Goal: Information Seeking & Learning: Learn about a topic

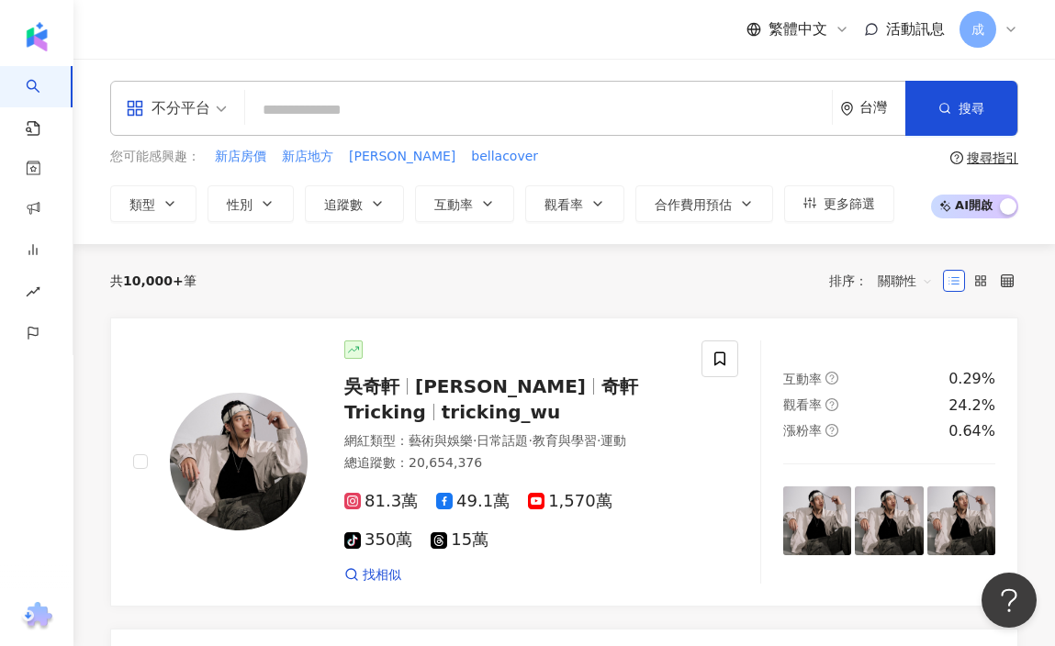
click at [366, 115] on input "search" at bounding box center [538, 110] width 572 height 35
type input "*****"
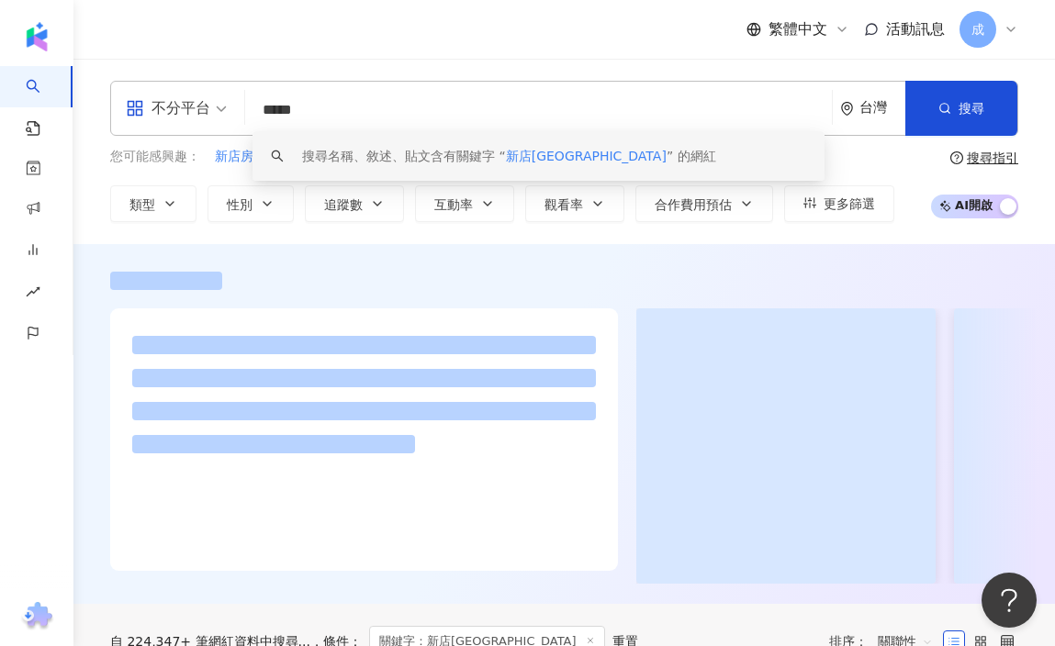
click at [432, 114] on input "*****" at bounding box center [538, 110] width 572 height 35
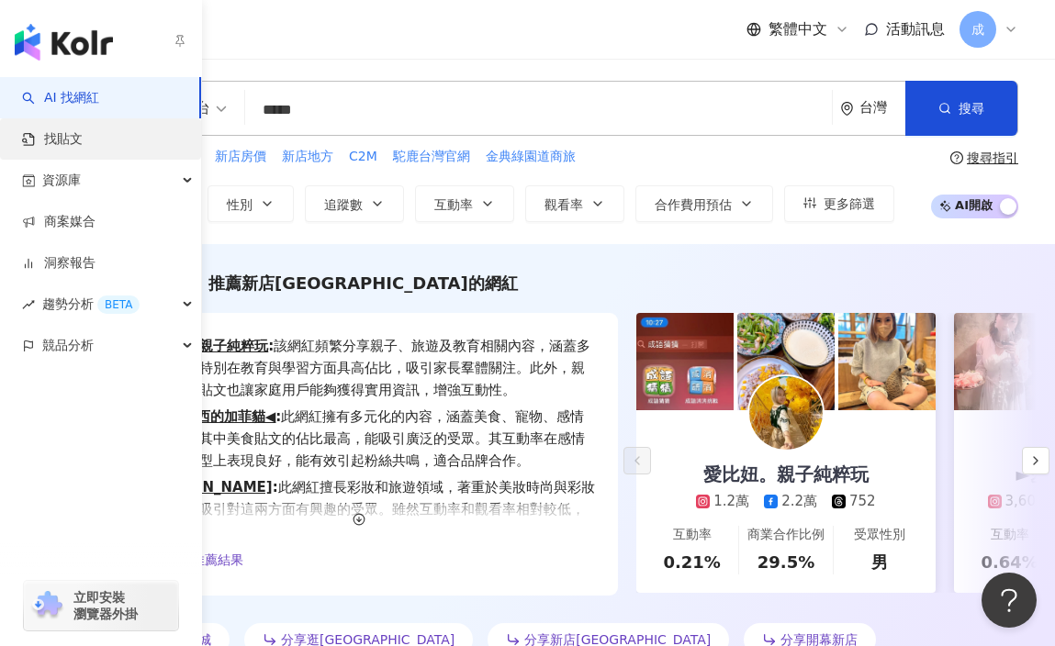
click at [66, 146] on link "找貼文" at bounding box center [52, 139] width 61 height 18
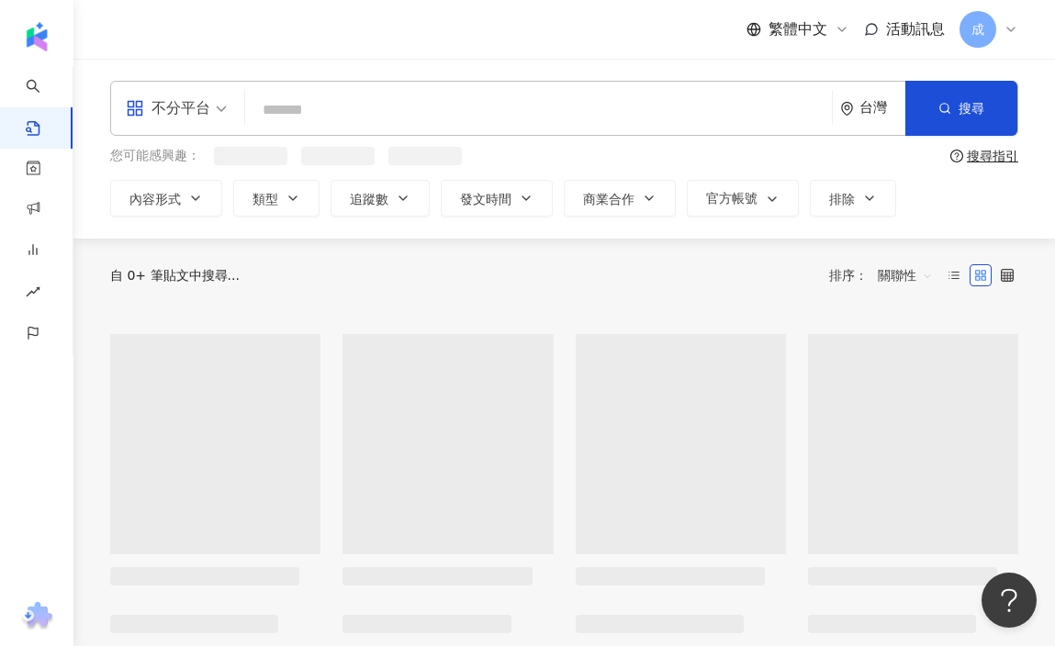
click at [319, 125] on input "search" at bounding box center [538, 109] width 572 height 39
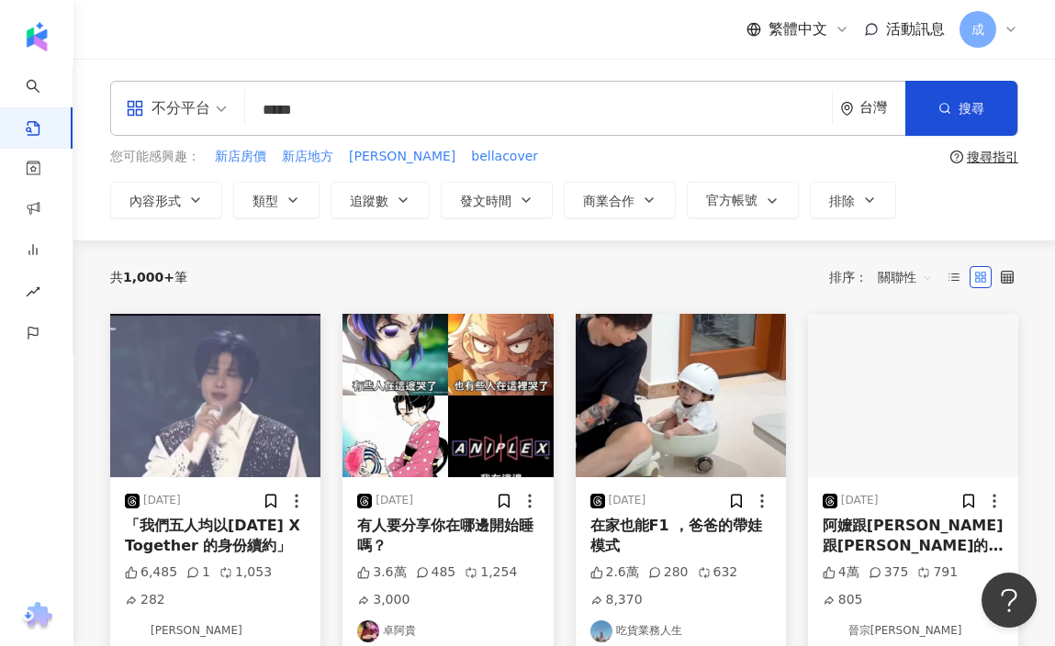
type input "*****"
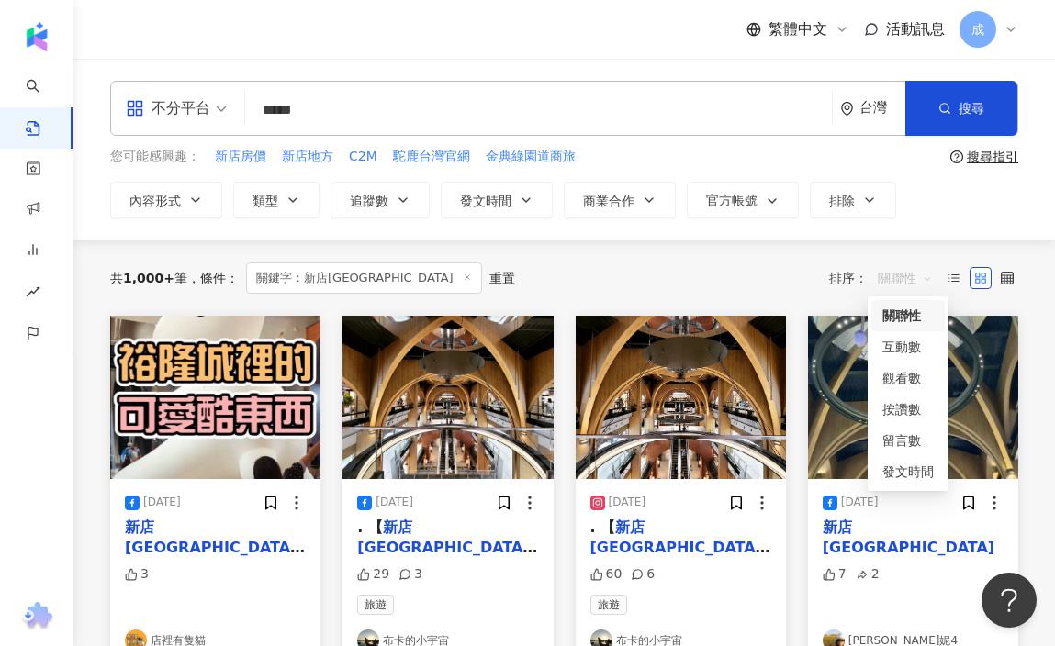
click at [924, 275] on span "關聯性" at bounding box center [905, 277] width 55 height 29
click at [912, 306] on div "關聯性" at bounding box center [907, 316] width 51 height 20
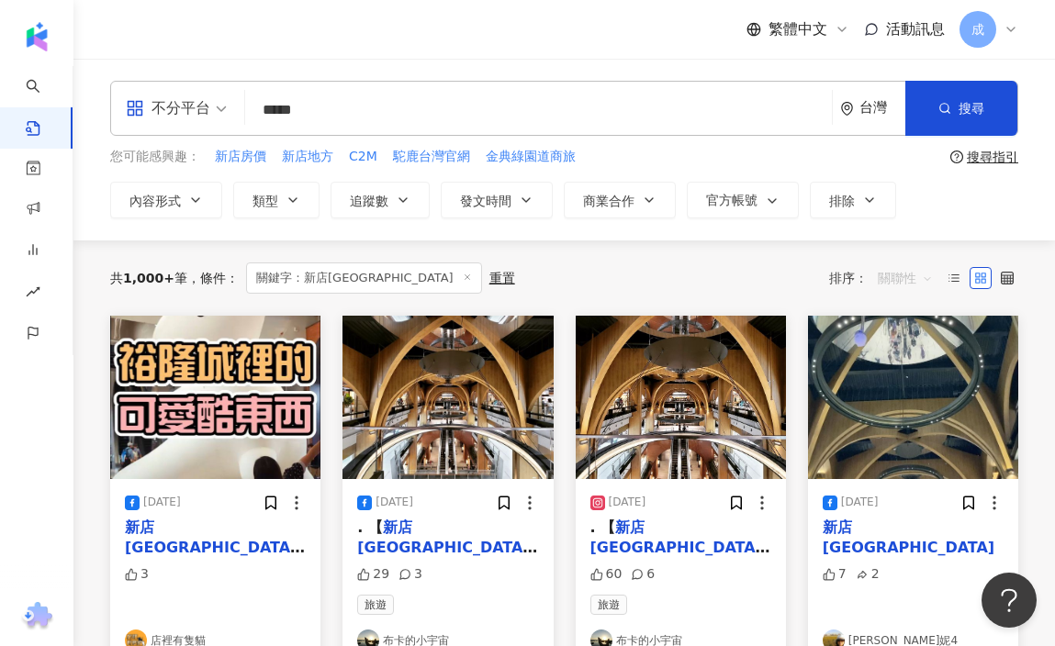
click at [904, 276] on span "關聯性" at bounding box center [905, 277] width 55 height 29
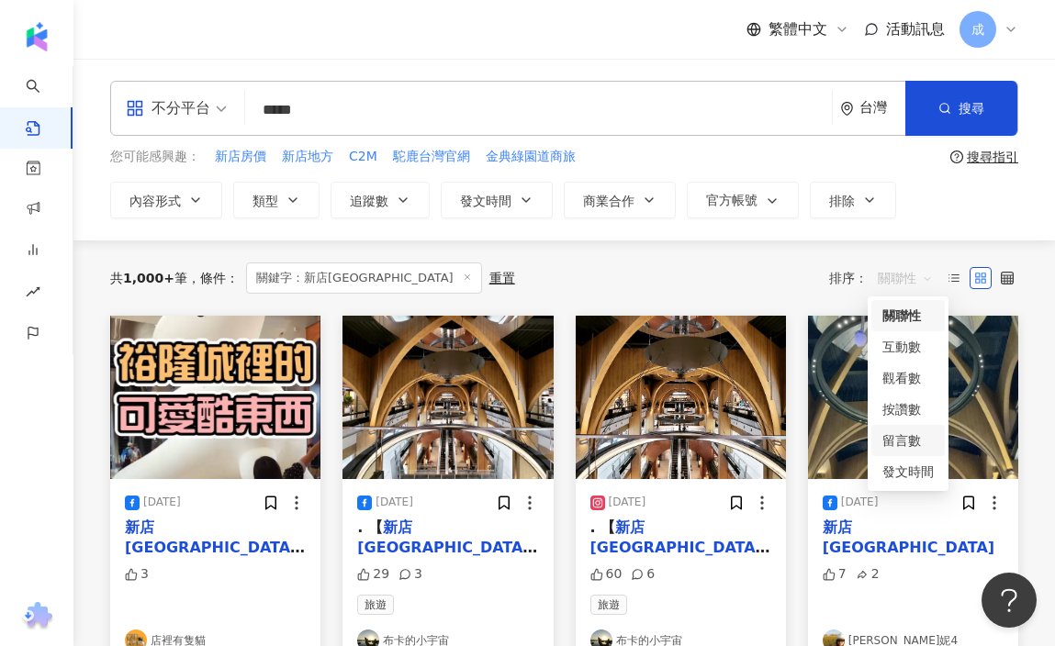
click at [906, 449] on div "留言數" at bounding box center [907, 441] width 51 height 20
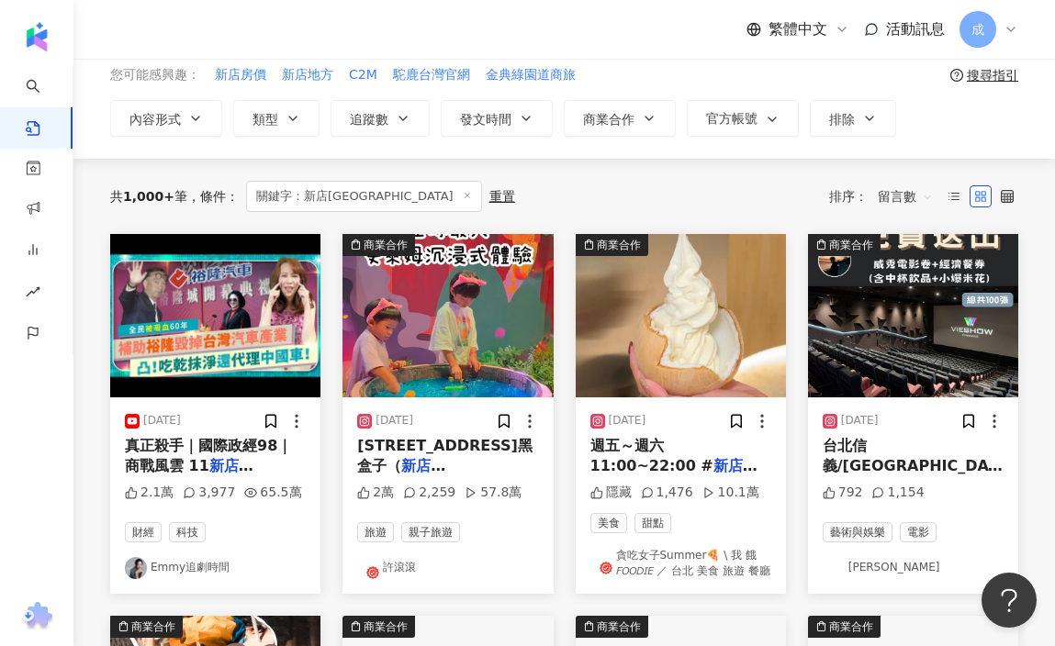
scroll to position [83, 0]
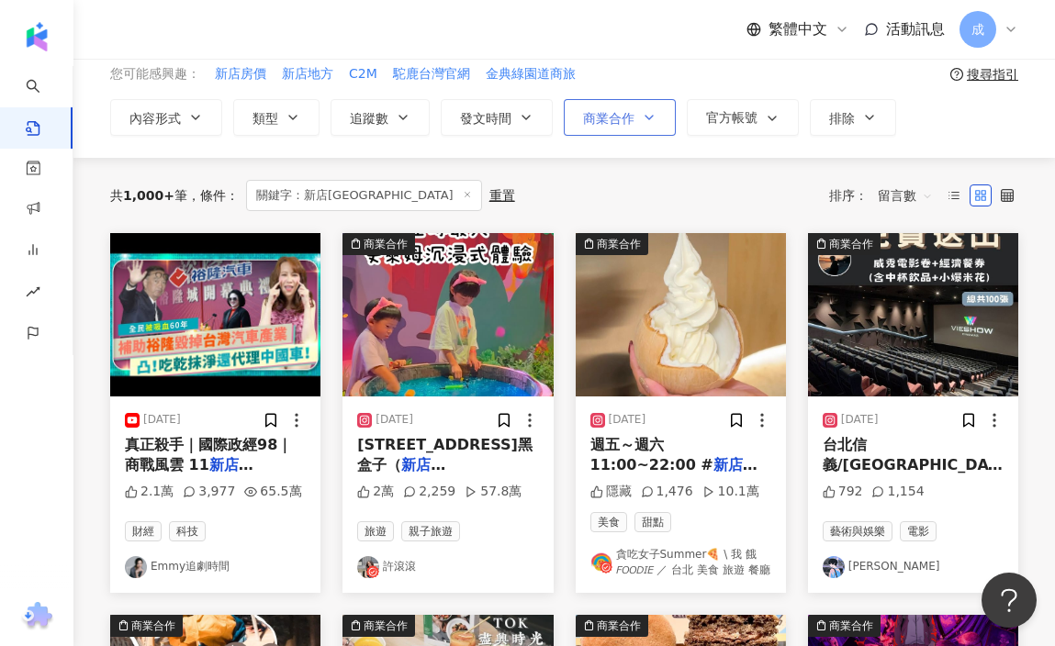
click at [608, 113] on span "商業合作" at bounding box center [608, 118] width 51 height 15
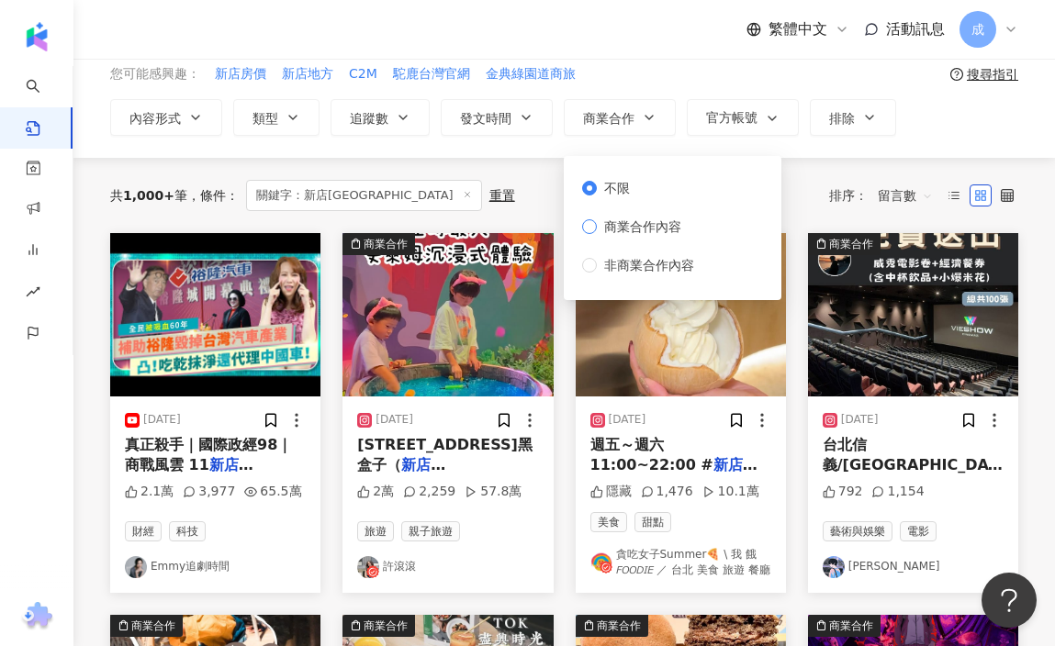
click at [640, 223] on span "商業合作內容" at bounding box center [643, 227] width 92 height 20
click at [676, 182] on label "不限" at bounding box center [641, 188] width 119 height 20
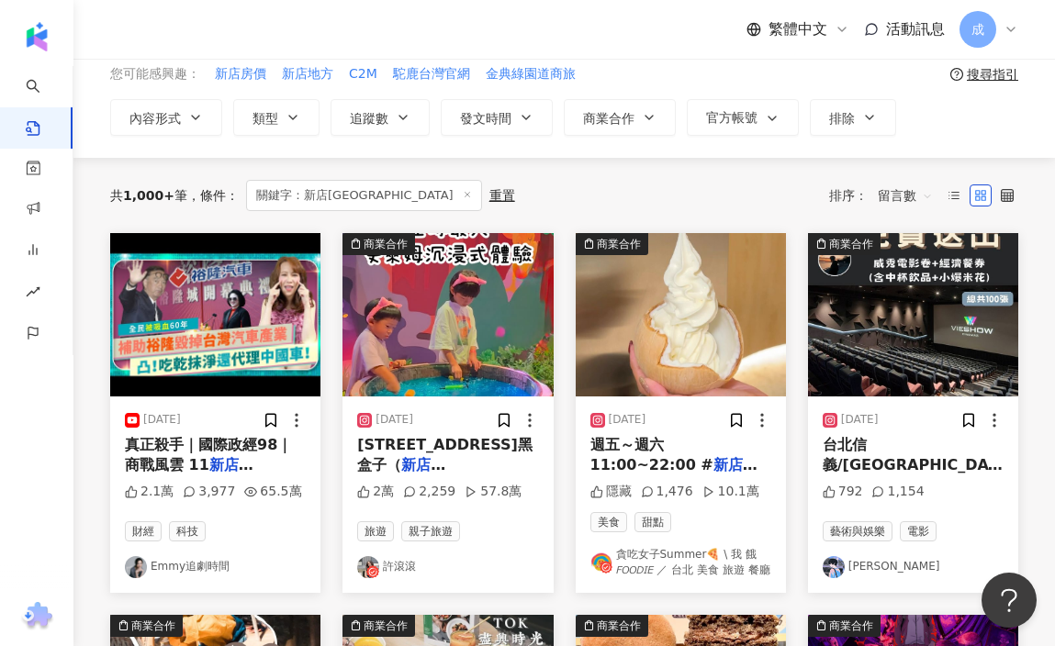
click at [821, 177] on div "共 1,000+ 筆 條件 ： 關鍵字：新店裕隆城 重置 排序： 留言數" at bounding box center [564, 195] width 908 height 75
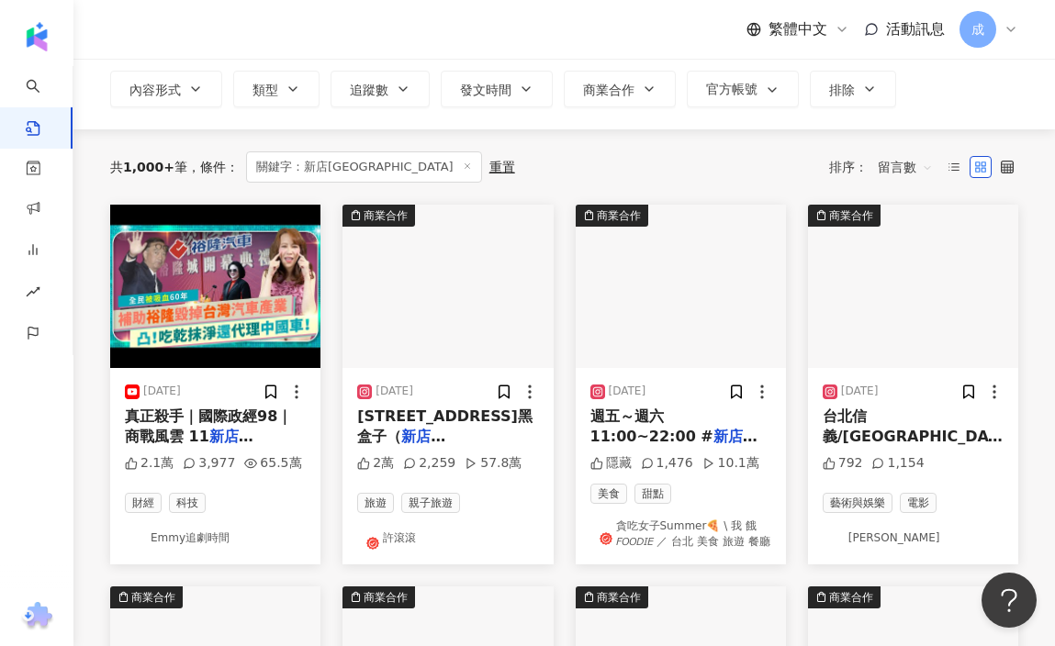
scroll to position [112, 0]
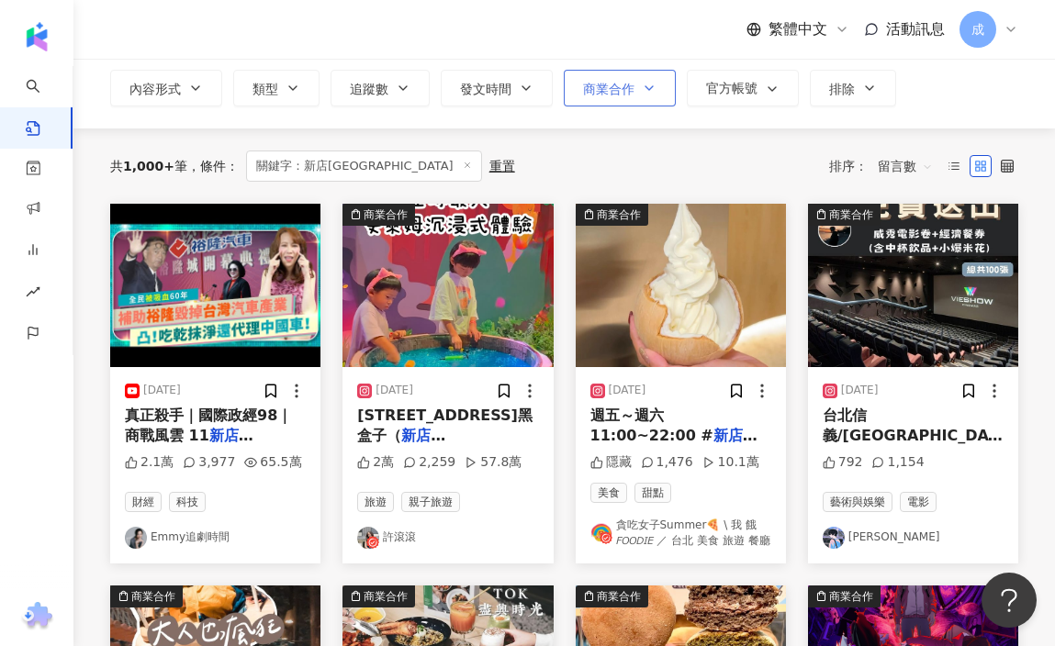
click at [645, 87] on icon "button" at bounding box center [649, 88] width 15 height 15
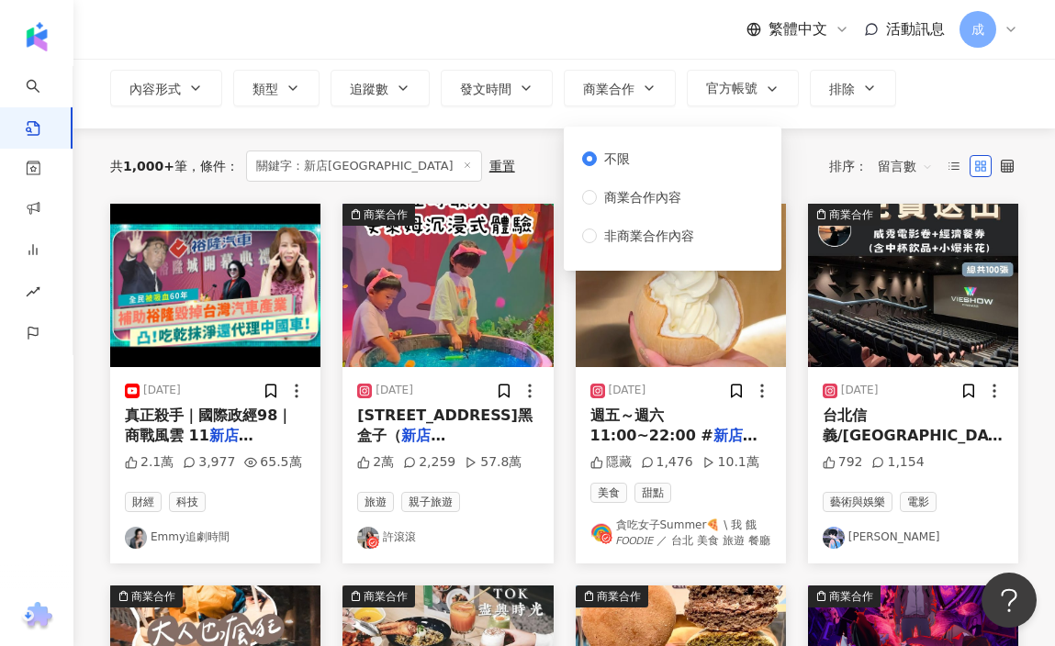
click at [507, 172] on div "共 1,000+ 筆 條件 ： 關鍵字：新店裕隆城 重置 排序： 留言數" at bounding box center [564, 166] width 908 height 31
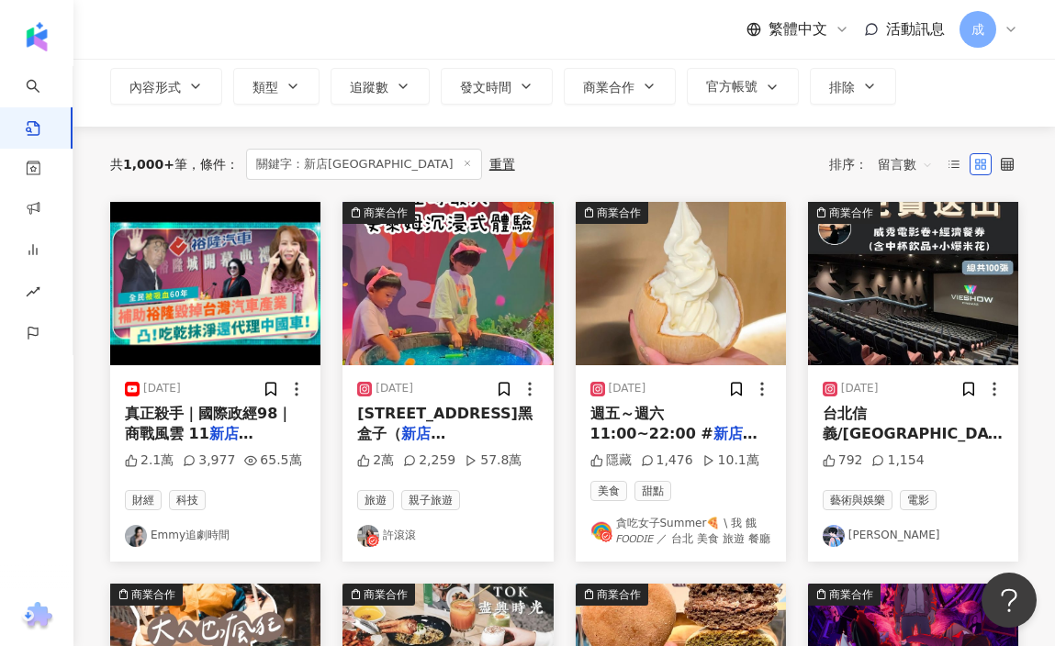
scroll to position [107, 0]
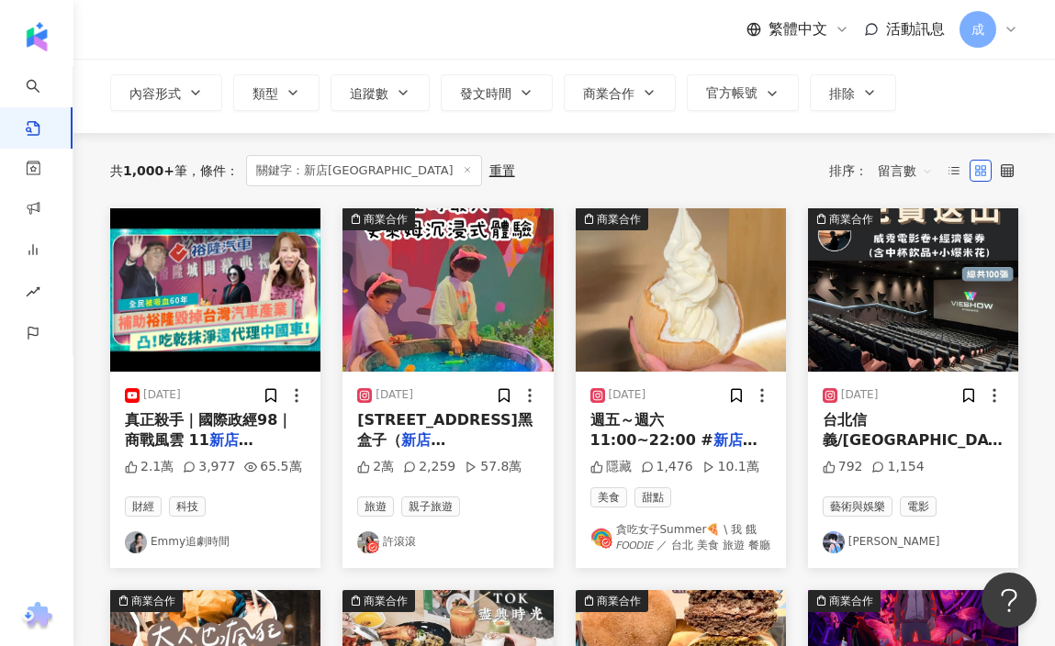
click at [694, 398] on div "[DATE]" at bounding box center [680, 395] width 181 height 18
click at [640, 221] on div "商業合作" at bounding box center [612, 219] width 73 height 22
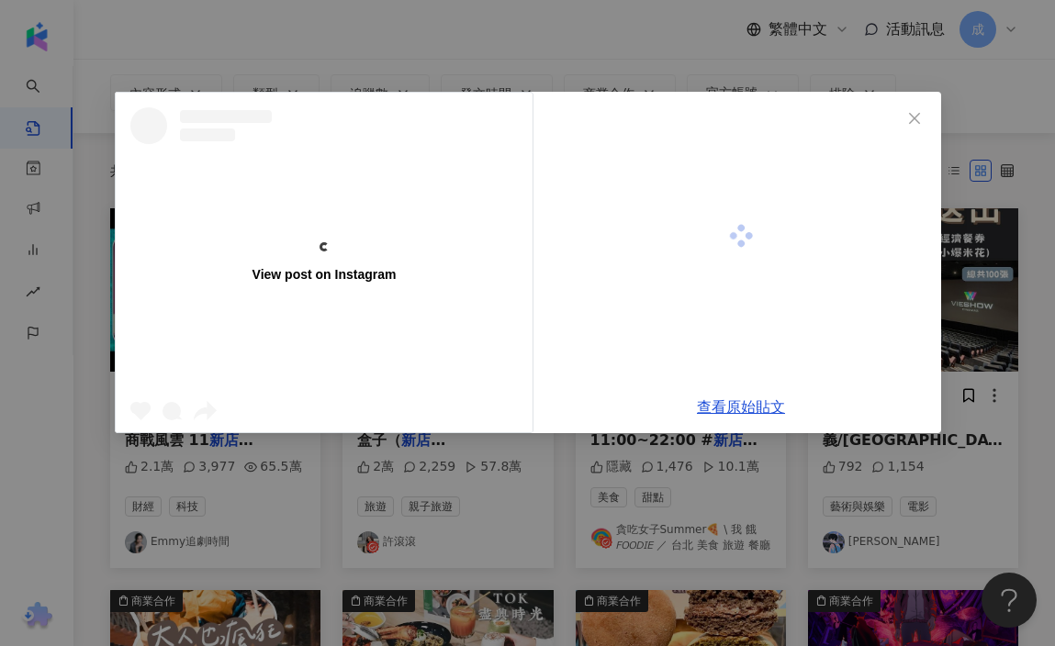
click at [641, 248] on div at bounding box center [741, 236] width 400 height 289
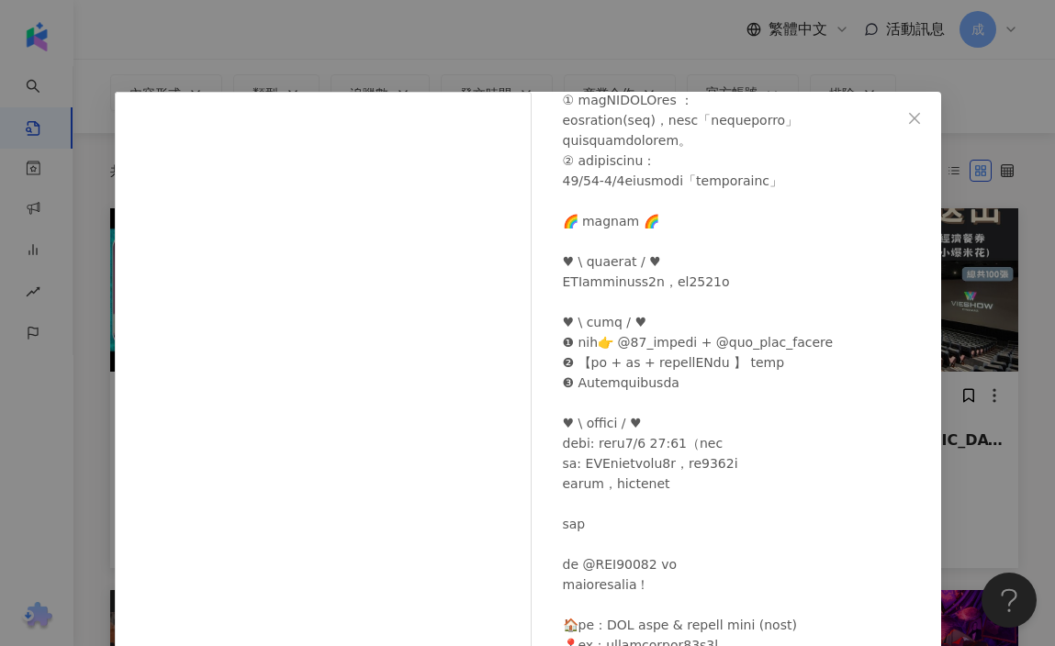
scroll to position [972, 0]
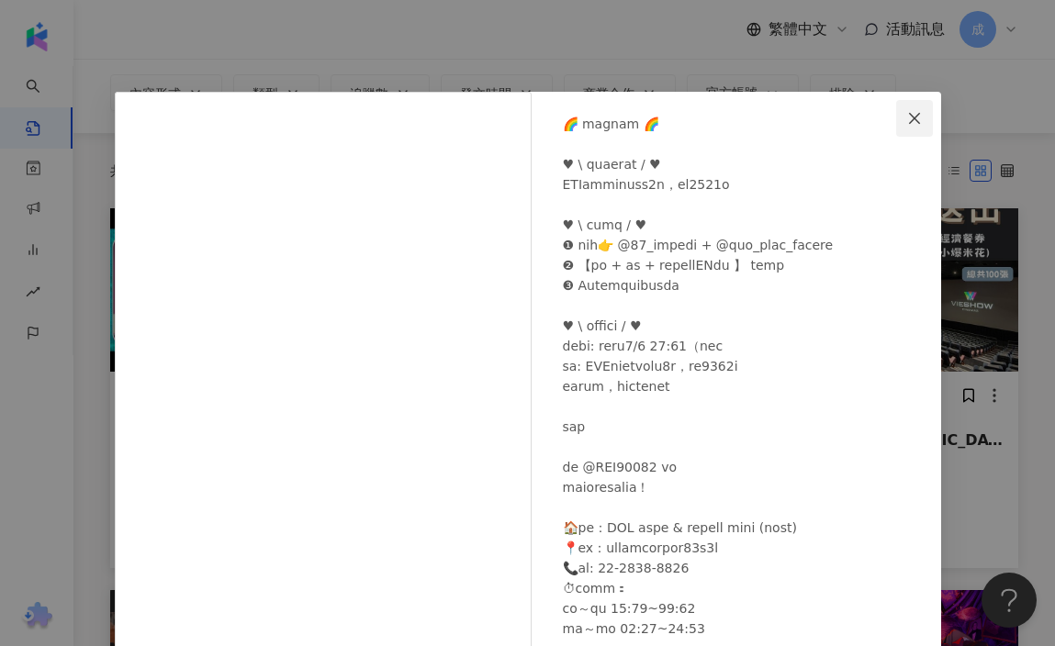
click at [898, 123] on span "Close" at bounding box center [914, 118] width 37 height 15
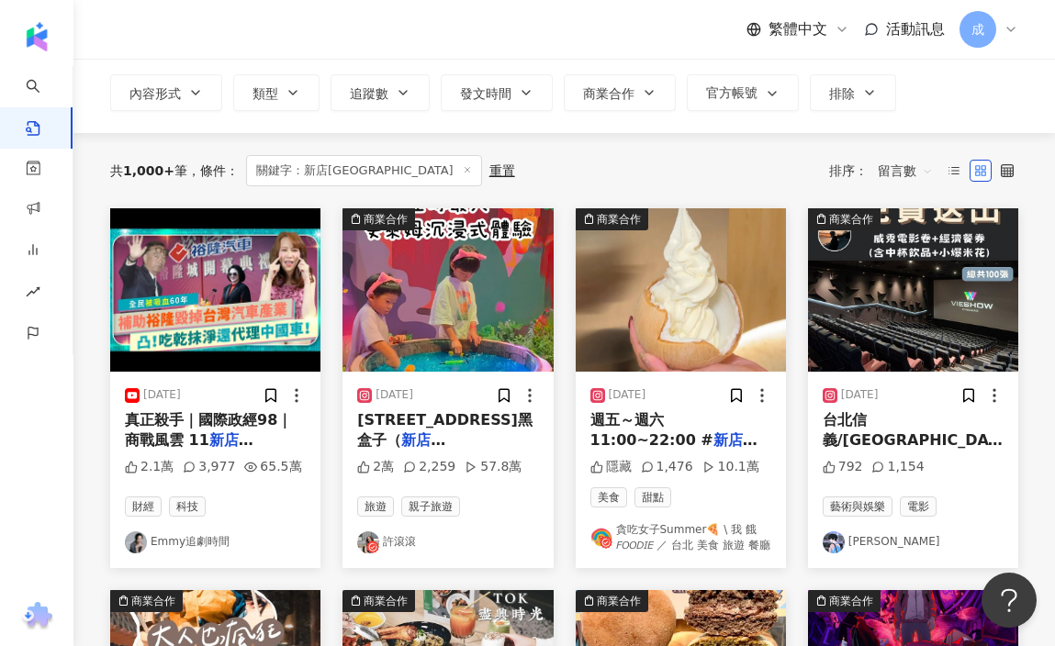
click at [925, 406] on div "2023/12/7 台北信義/台北京站/板橋遠百/中和環球/ 新店裕隆城 ▪️林口M.O.P/桃園統領 792 1,154 藝術與娛樂 電影 Owen JC" at bounding box center [913, 470] width 210 height 196
click at [929, 414] on span "台北信義/[GEOGRAPHIC_DATA]/板橋遠百/中和環球/" at bounding box center [920, 440] width 197 height 59
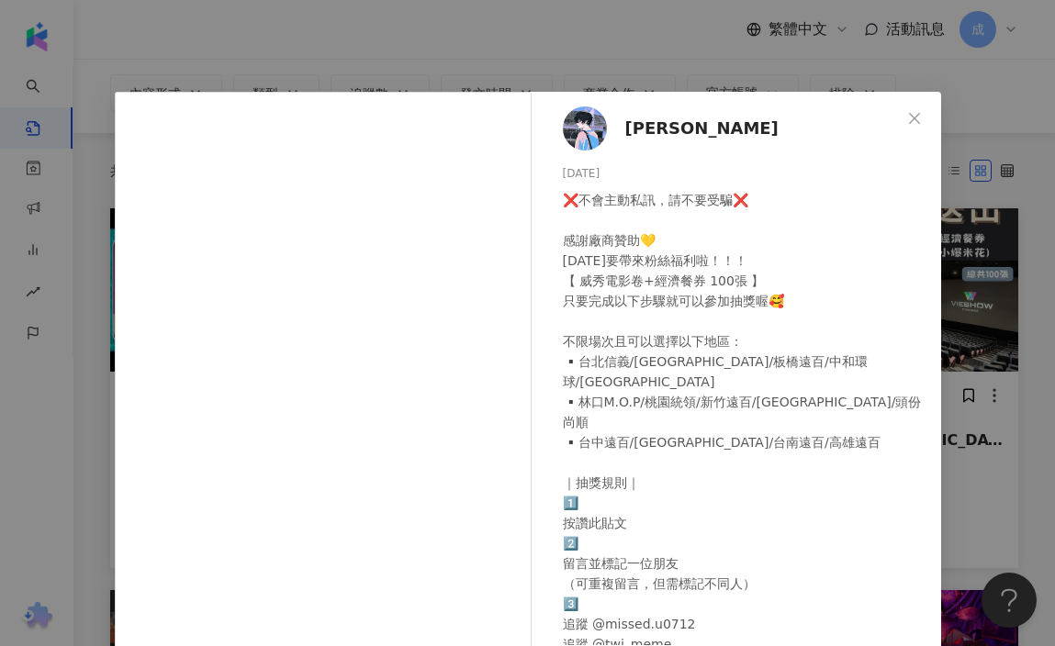
scroll to position [97, 0]
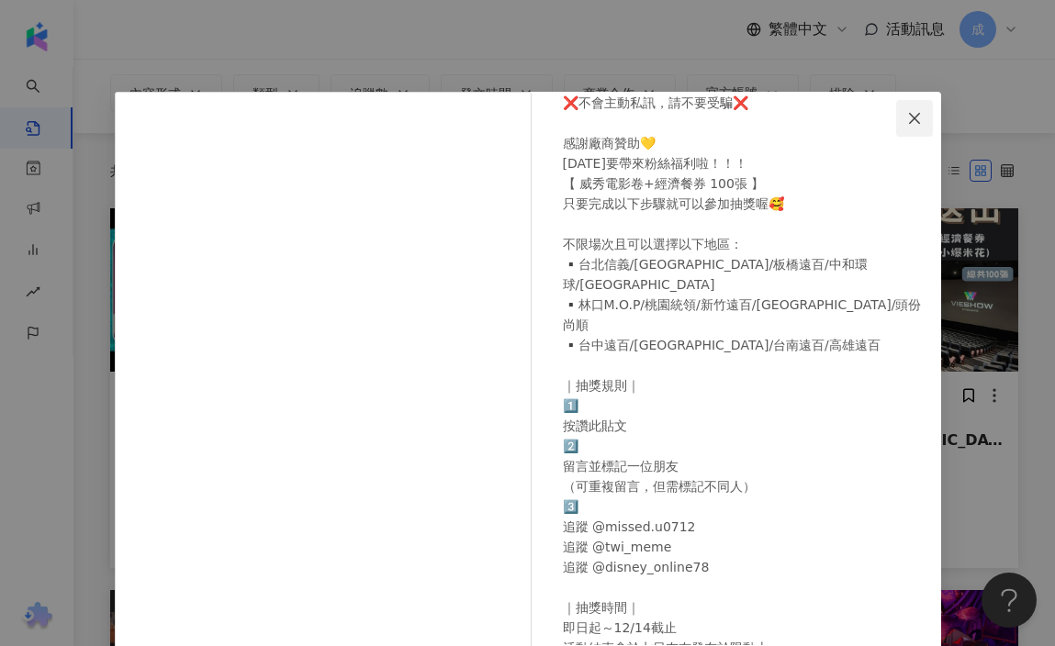
click at [907, 113] on icon "close" at bounding box center [914, 118] width 15 height 15
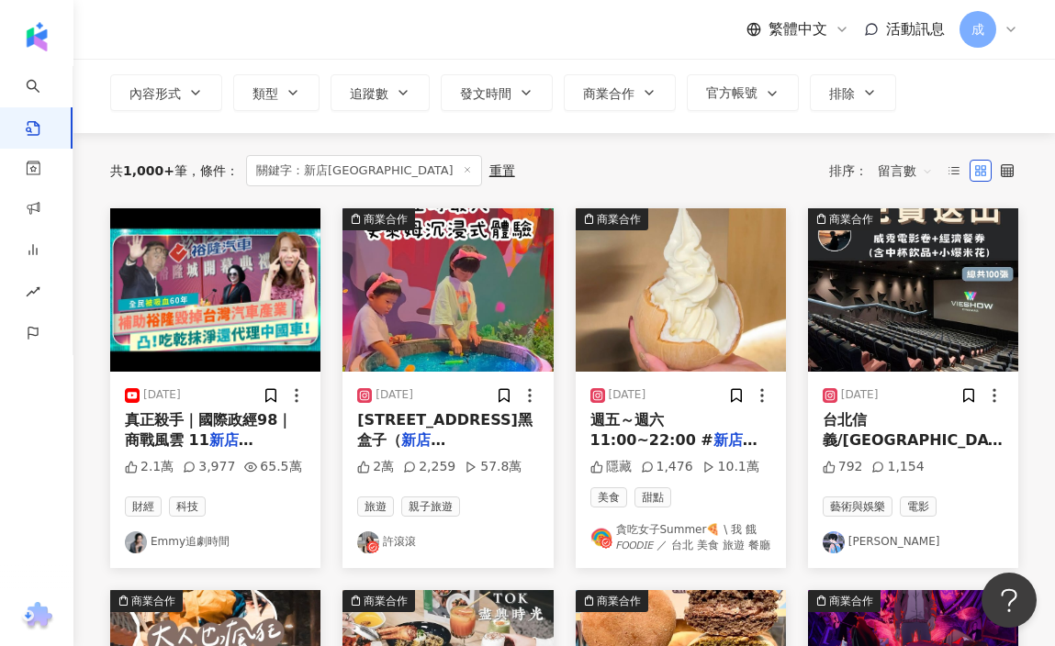
click at [433, 416] on span "[STREET_ADDRESS]黑盒子（" at bounding box center [444, 430] width 175 height 38
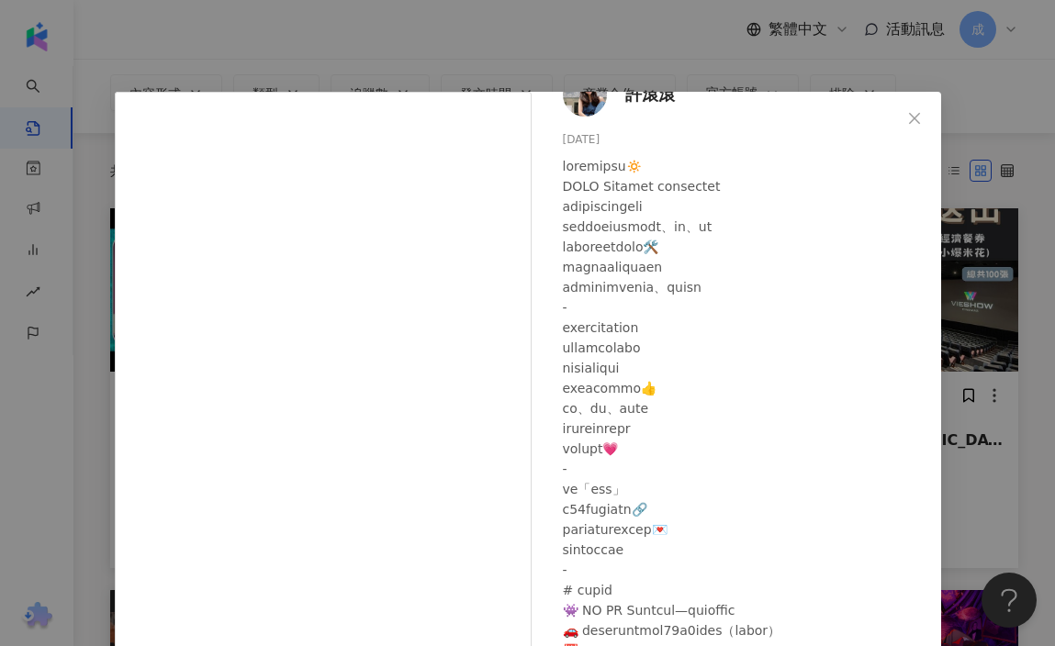
scroll to position [54, 0]
click at [907, 119] on icon "close" at bounding box center [914, 118] width 15 height 15
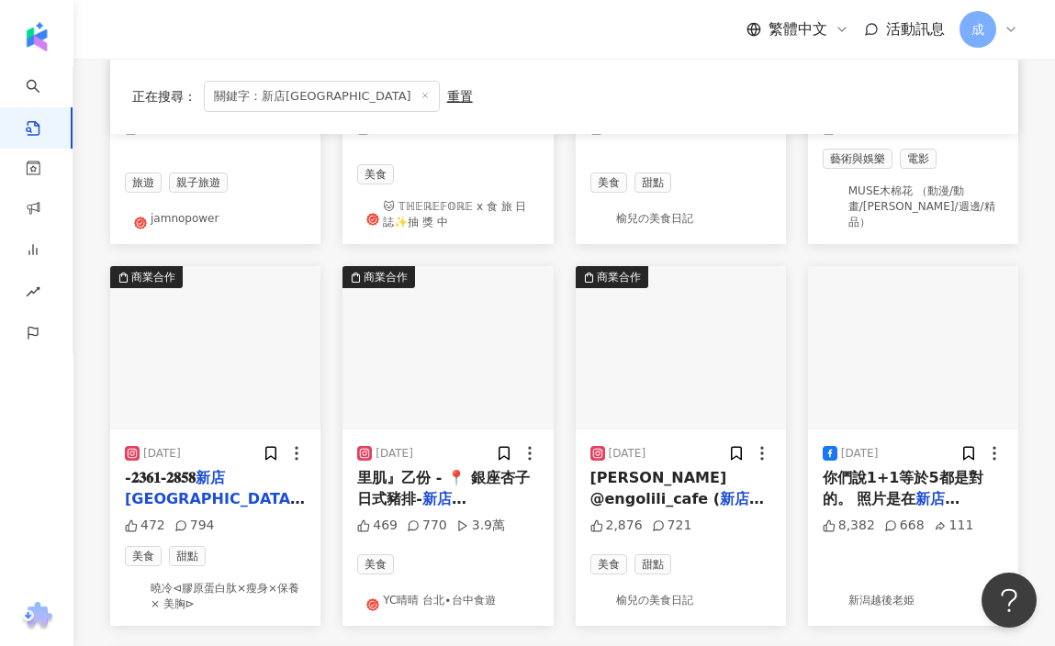
scroll to position [839, 0]
